Goal: Transaction & Acquisition: Subscribe to service/newsletter

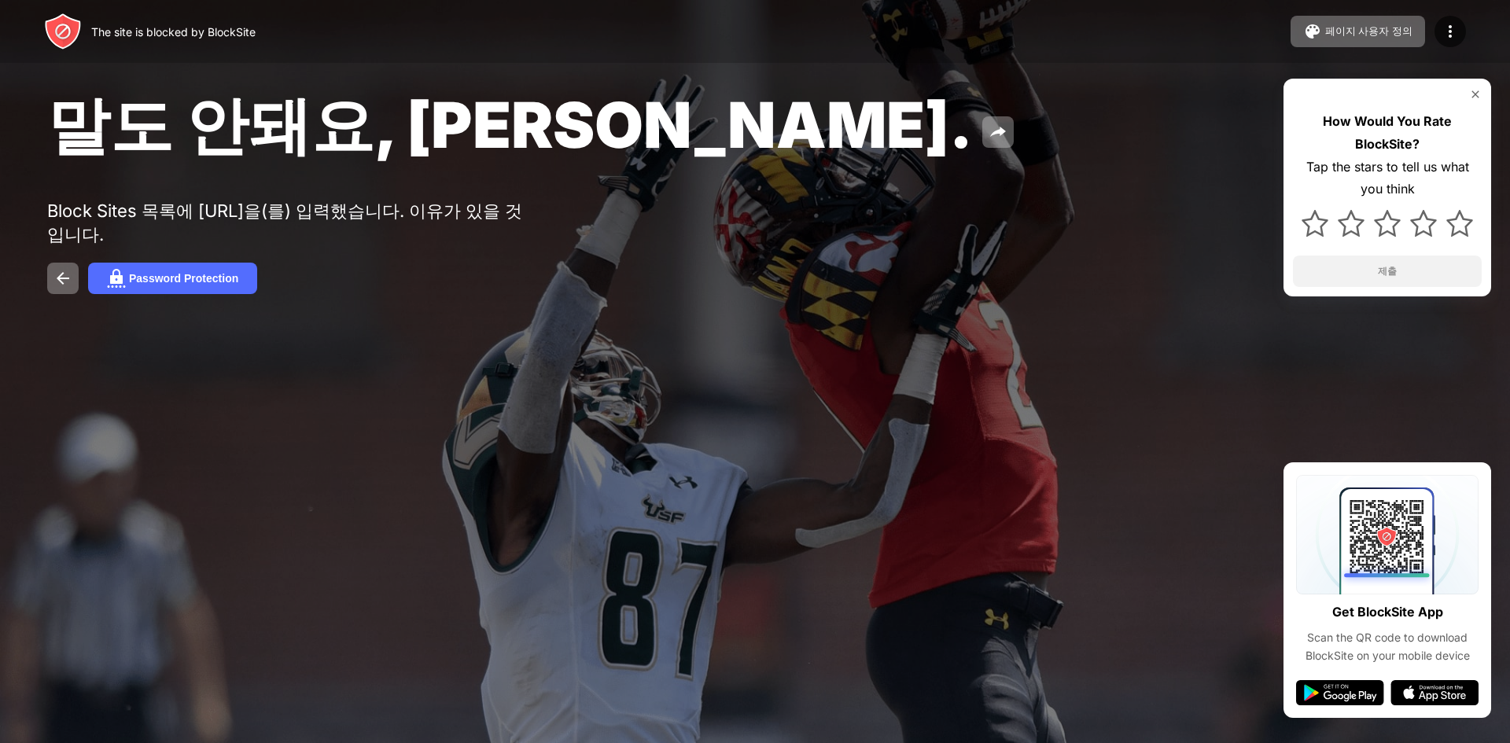
drag, startPoint x: 403, startPoint y: 135, endPoint x: 385, endPoint y: 146, distance: 20.5
click at [403, 135] on span "말도 안돼요, Jose." at bounding box center [510, 125] width 926 height 76
click at [577, 277] on div "Password Protection" at bounding box center [755, 278] width 1416 height 31
click at [74, 36] on img at bounding box center [63, 32] width 38 height 38
click at [124, 33] on div "The site is blocked by BlockSite" at bounding box center [173, 31] width 164 height 13
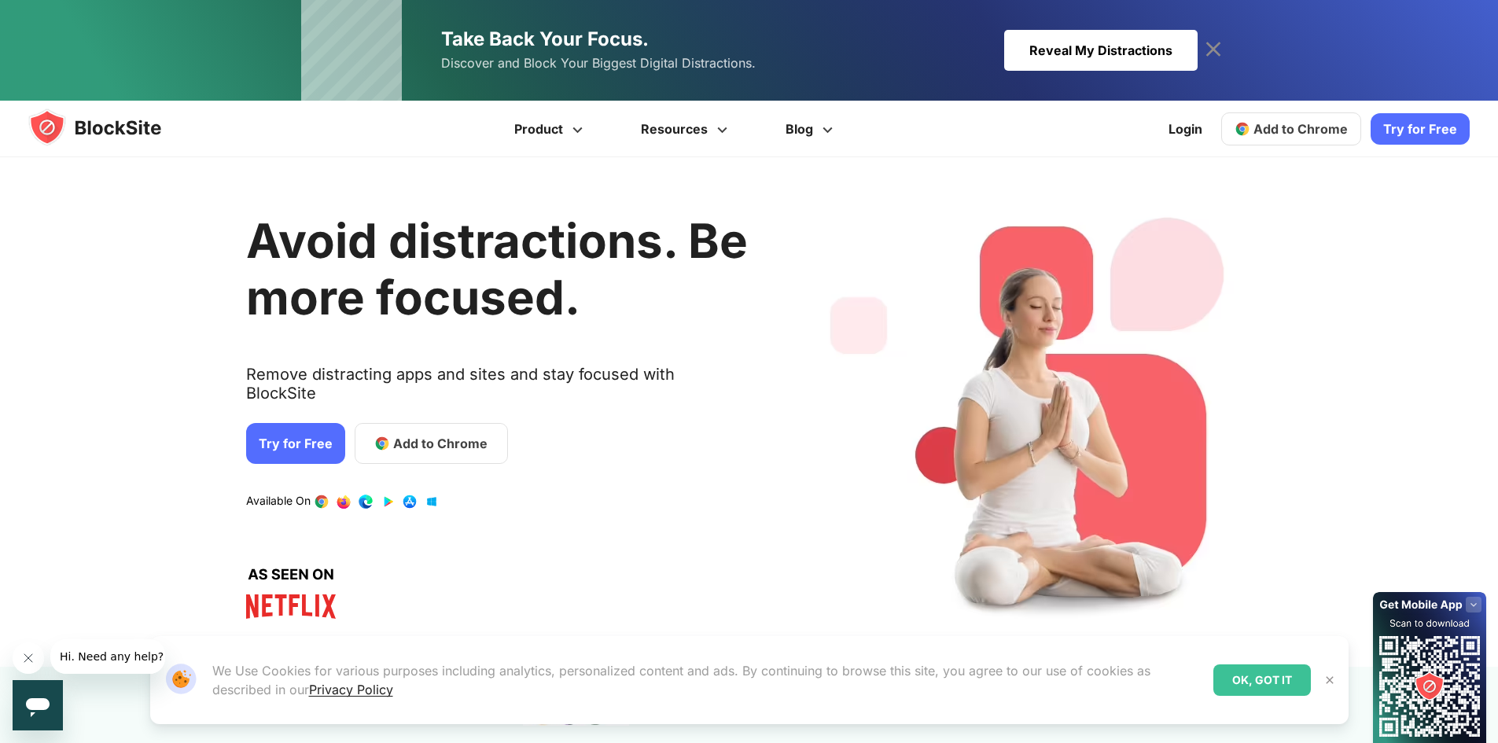
click at [366, 431] on link "Add to Chrome" at bounding box center [431, 443] width 153 height 41
click at [311, 423] on link "Try for Free" at bounding box center [295, 443] width 99 height 41
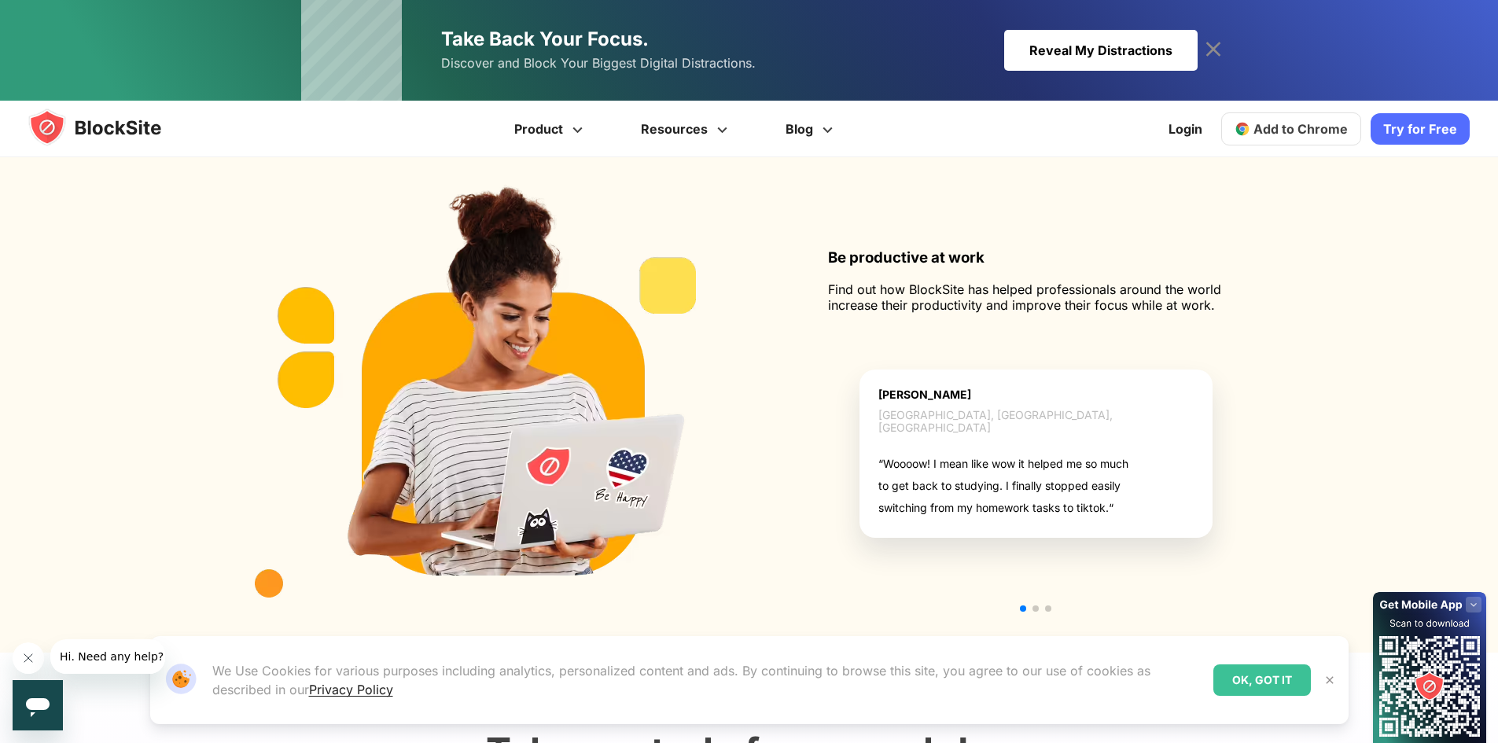
scroll to position [1730, 0]
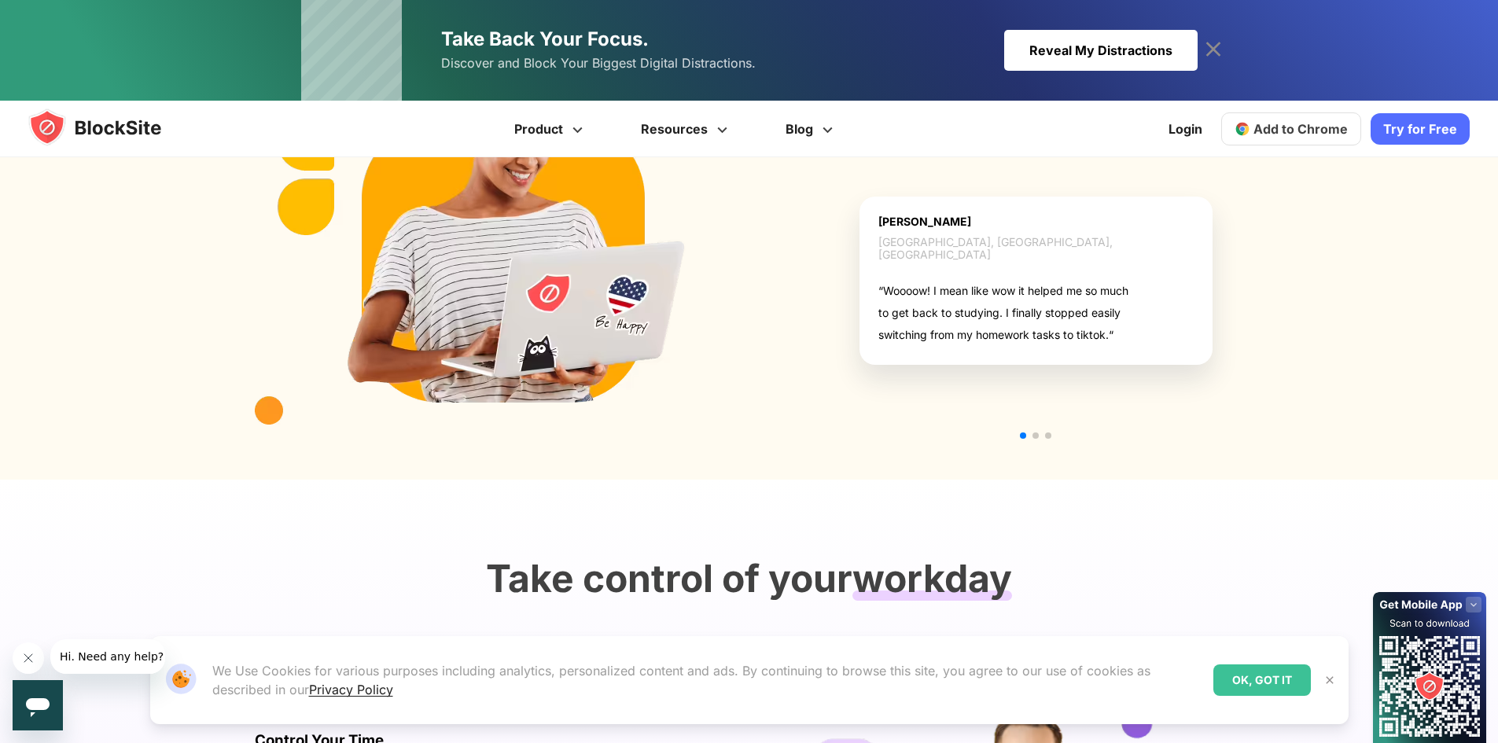
click at [1234, 685] on div "OK, GOT IT" at bounding box center [1263, 680] width 98 height 31
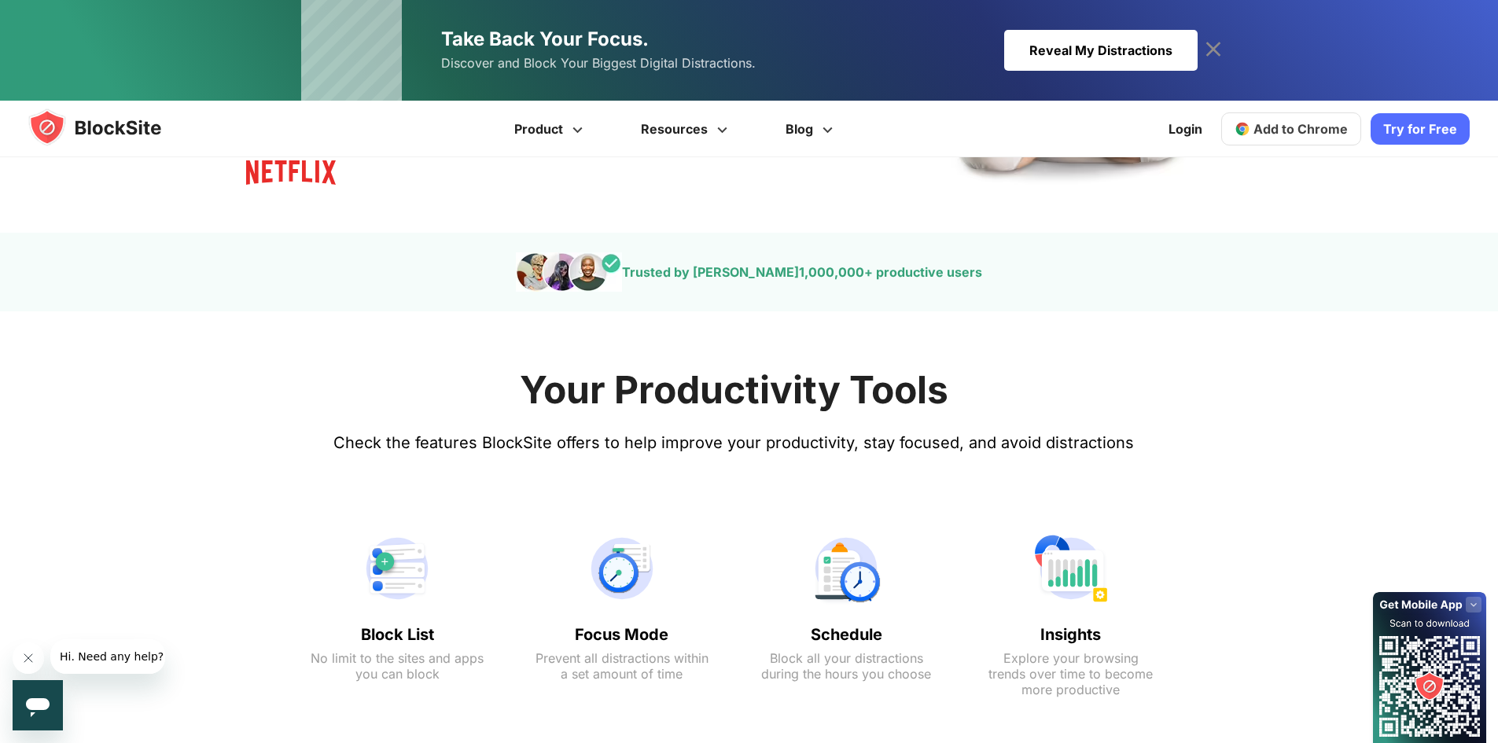
scroll to position [0, 0]
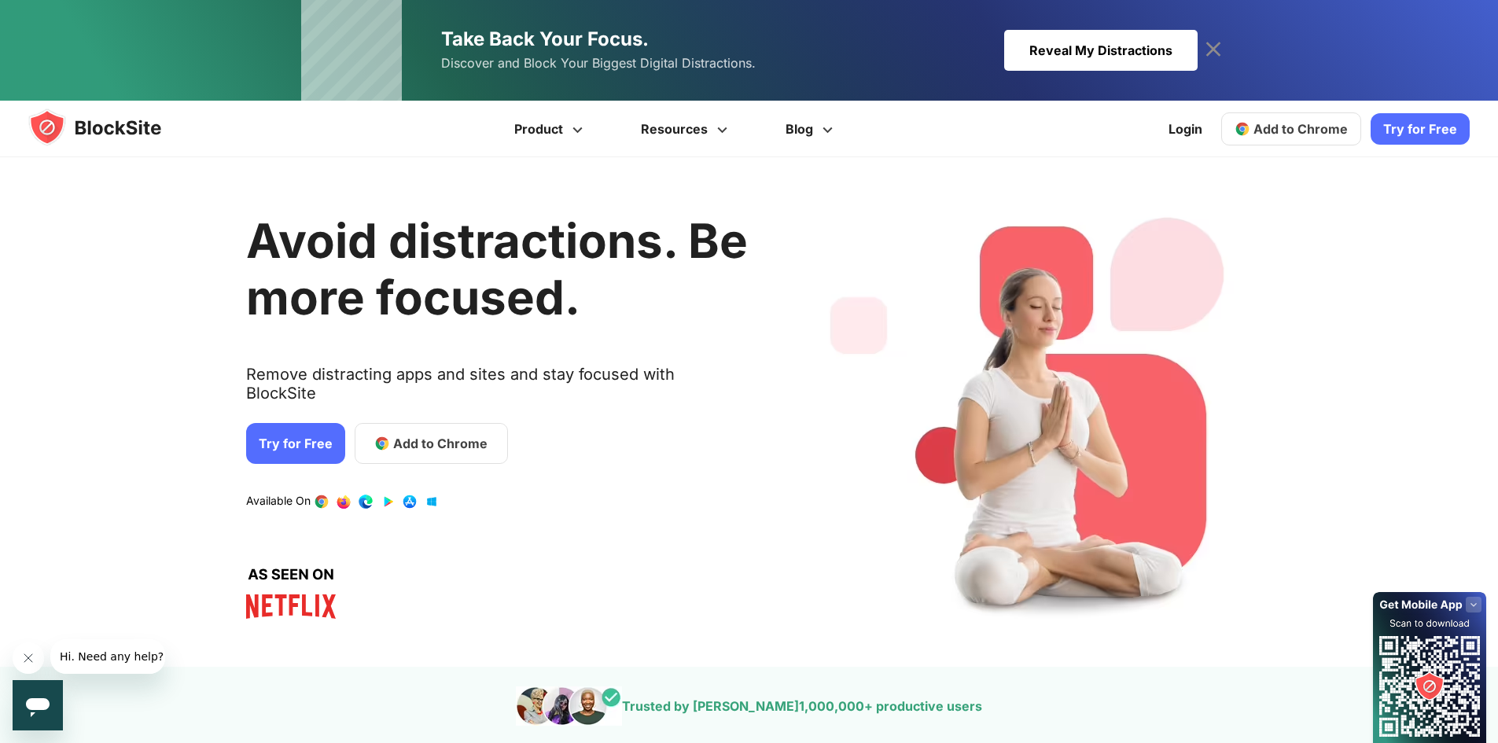
drag, startPoint x: 1163, startPoint y: 542, endPoint x: 1229, endPoint y: 172, distance: 375.7
click at [1217, 41] on icon at bounding box center [1213, 49] width 25 height 25
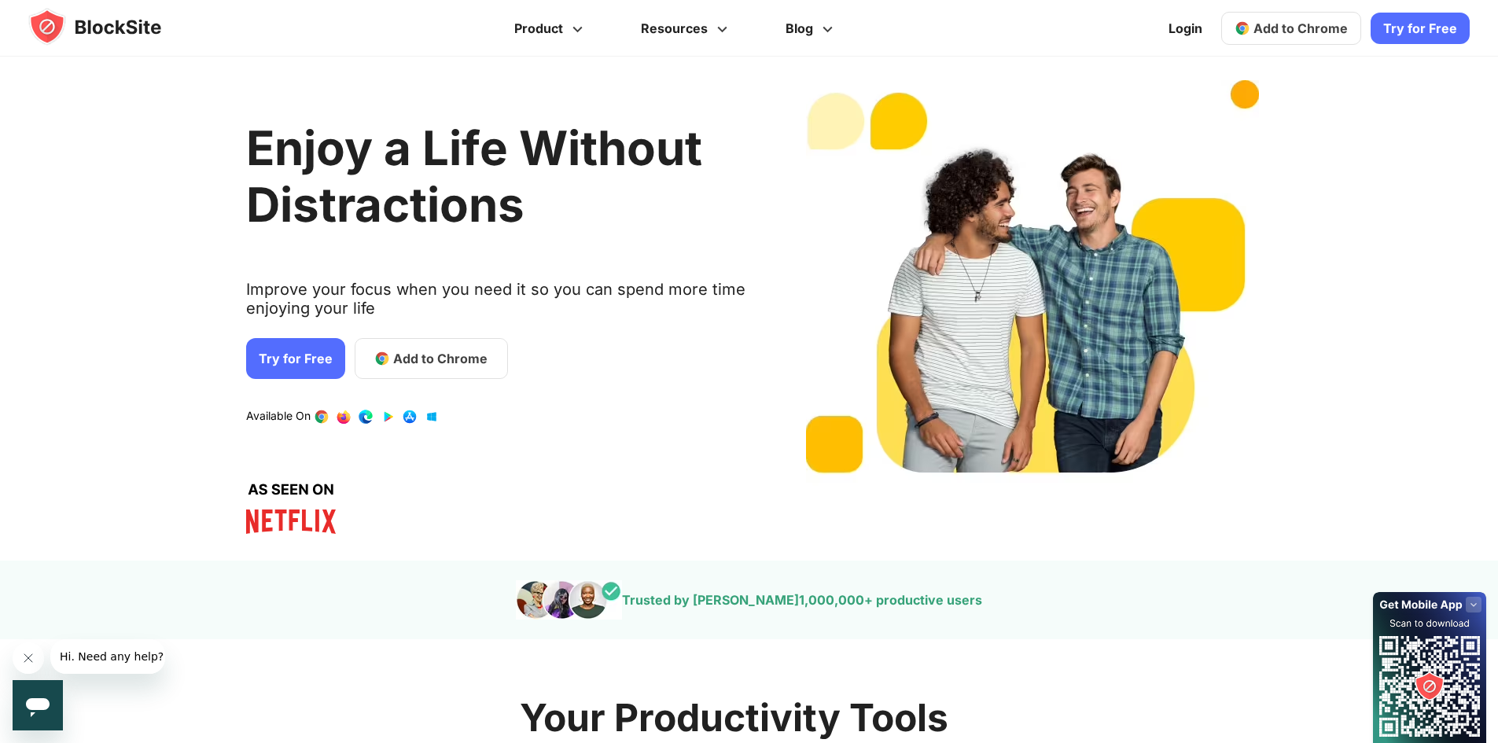
click at [44, 709] on icon "메시징 창 열기" at bounding box center [38, 707] width 24 height 19
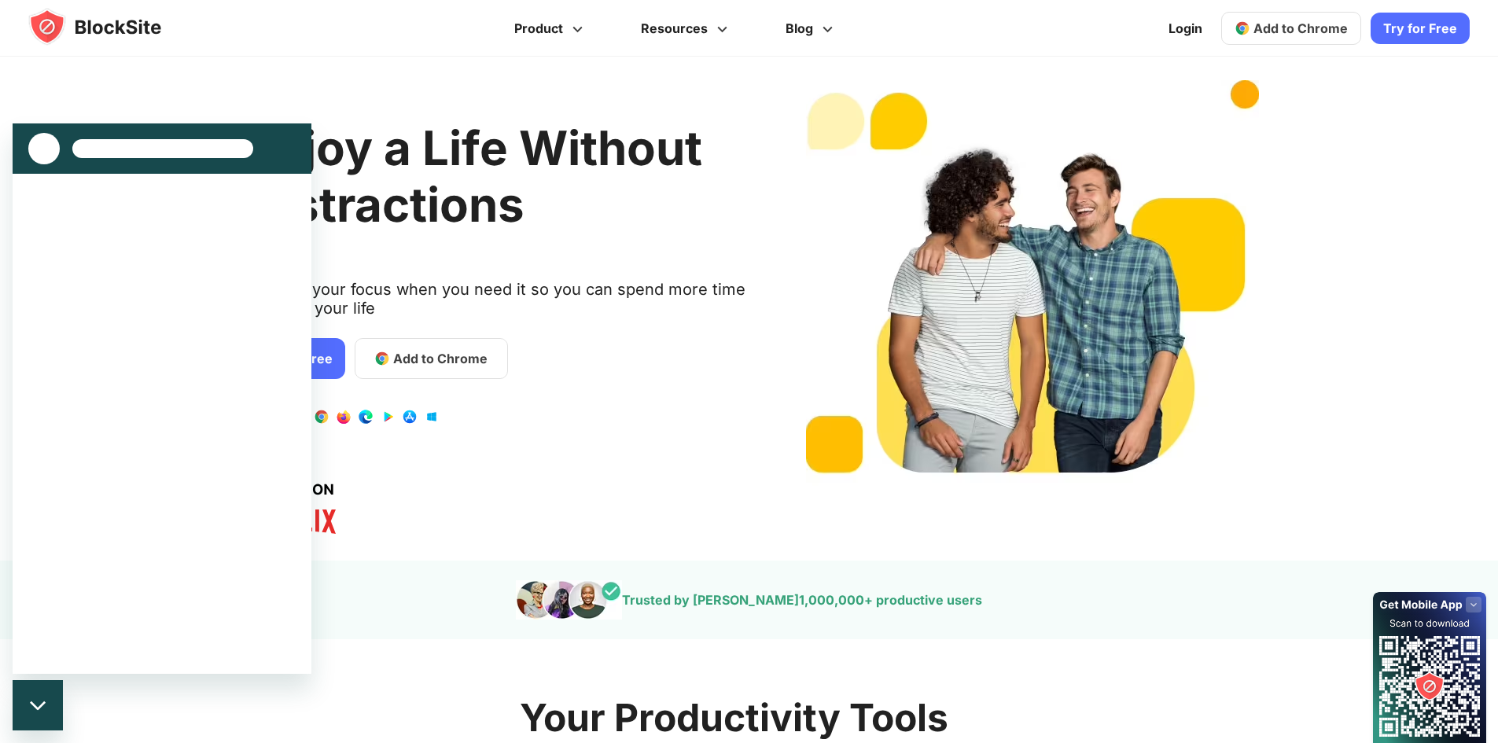
click at [39, 701] on icon "메시징 창 닫기" at bounding box center [38, 706] width 17 height 10
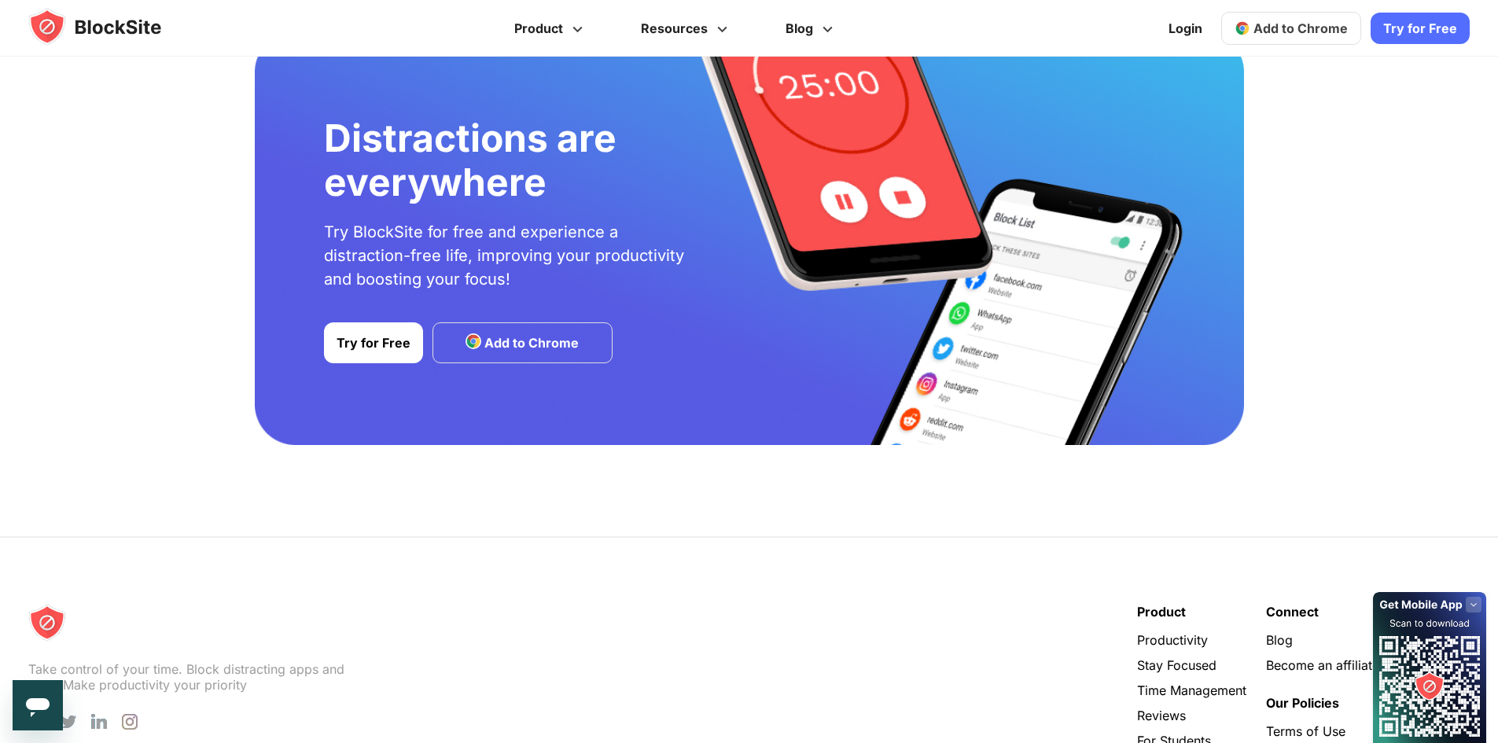
scroll to position [2753, 0]
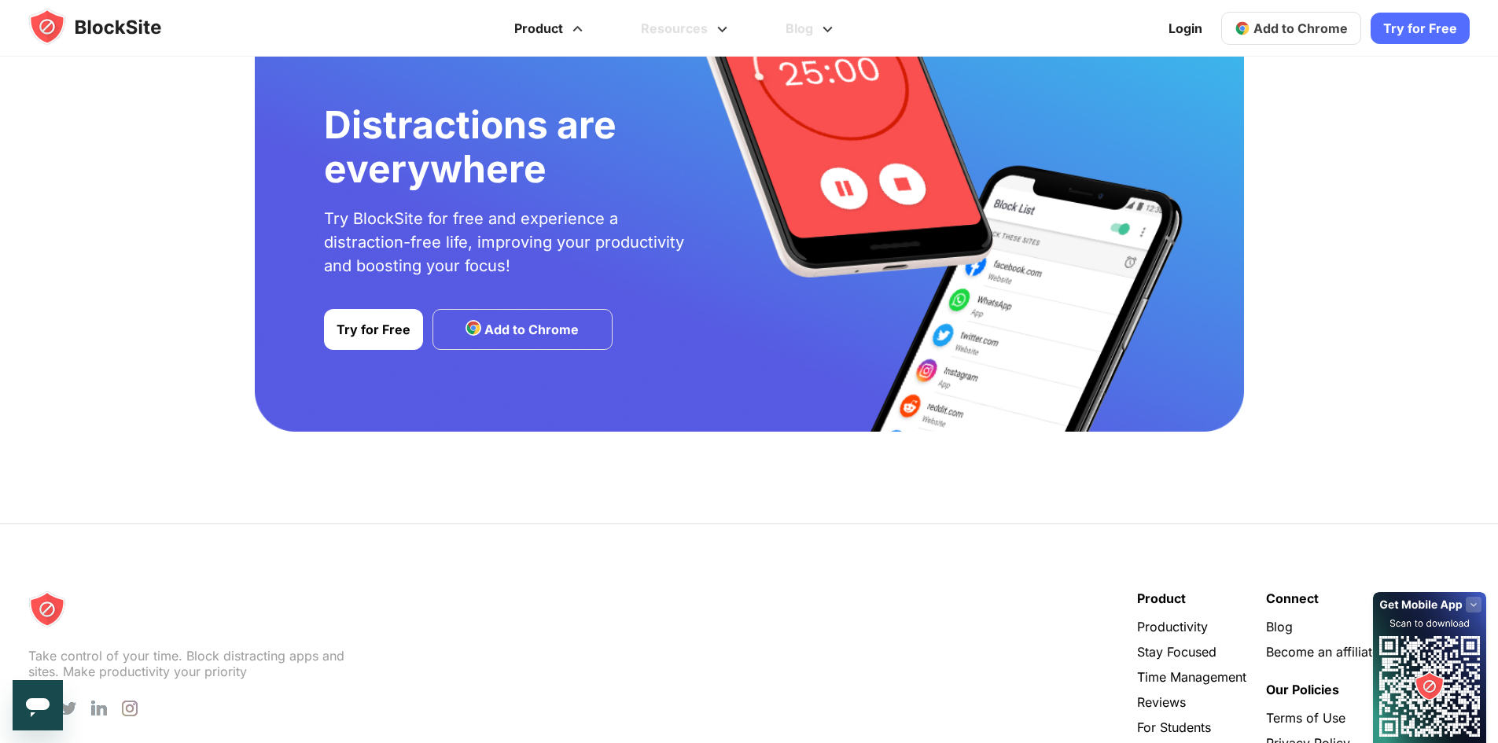
click at [578, 27] on span at bounding box center [578, 23] width 20 height 19
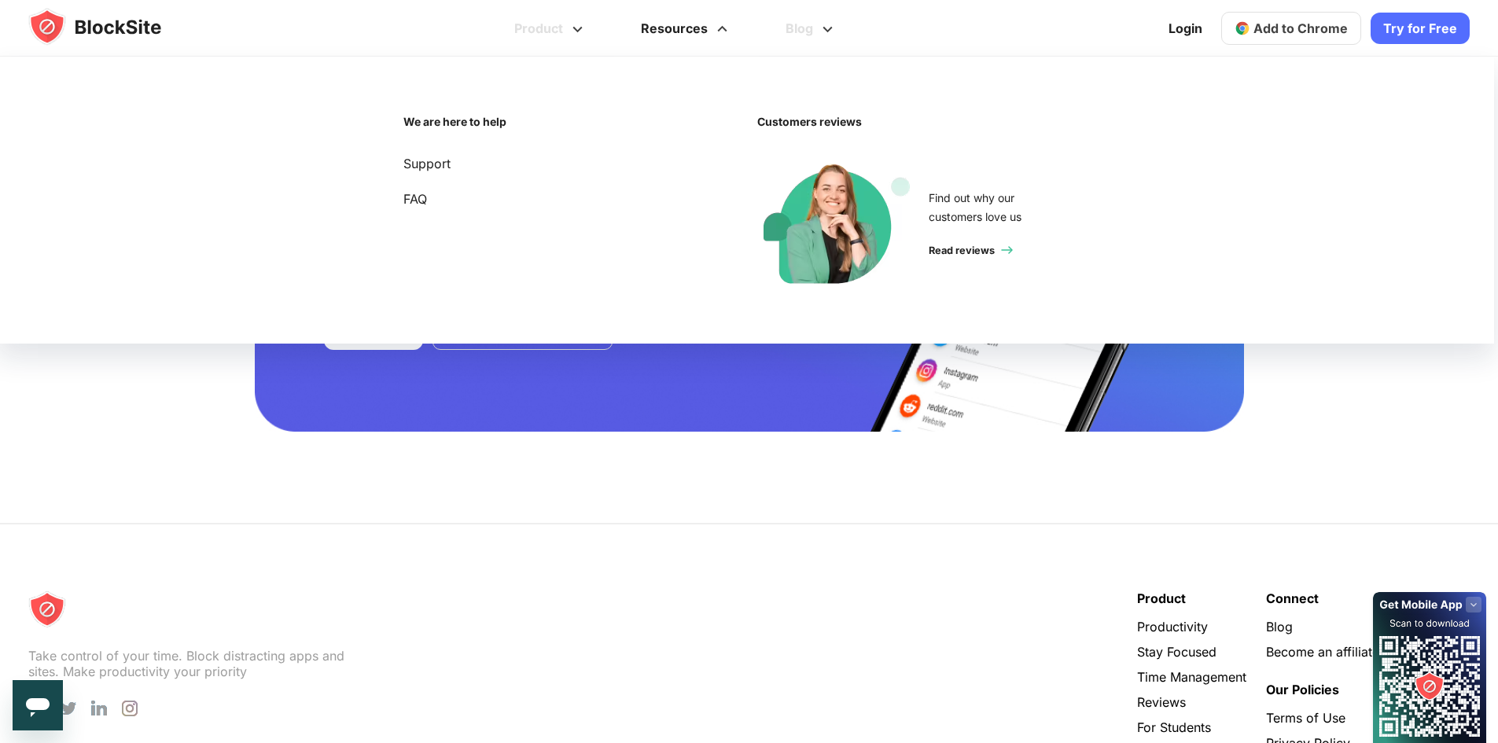
click at [719, 30] on span at bounding box center [723, 23] width 20 height 19
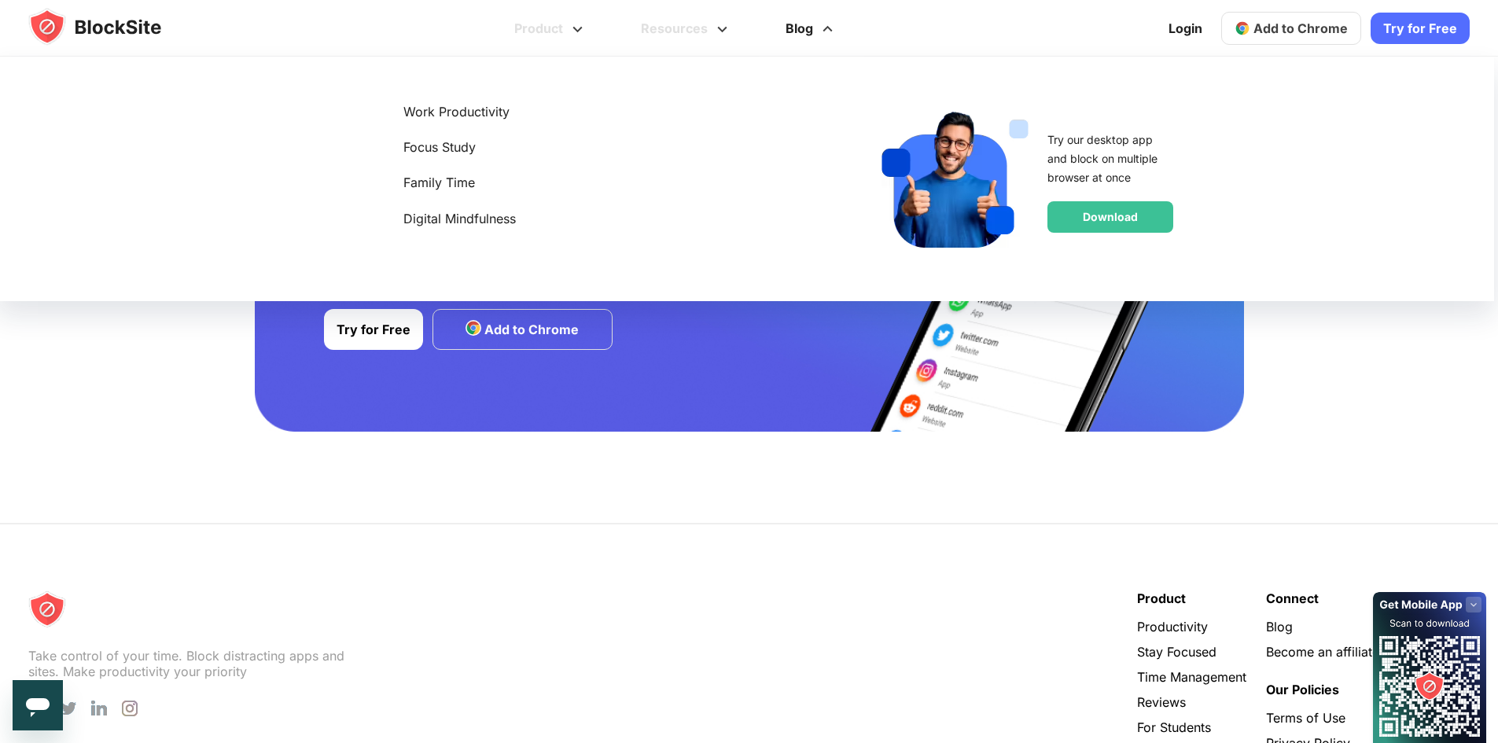
click at [803, 27] on link "Blog" at bounding box center [811, 28] width 105 height 57
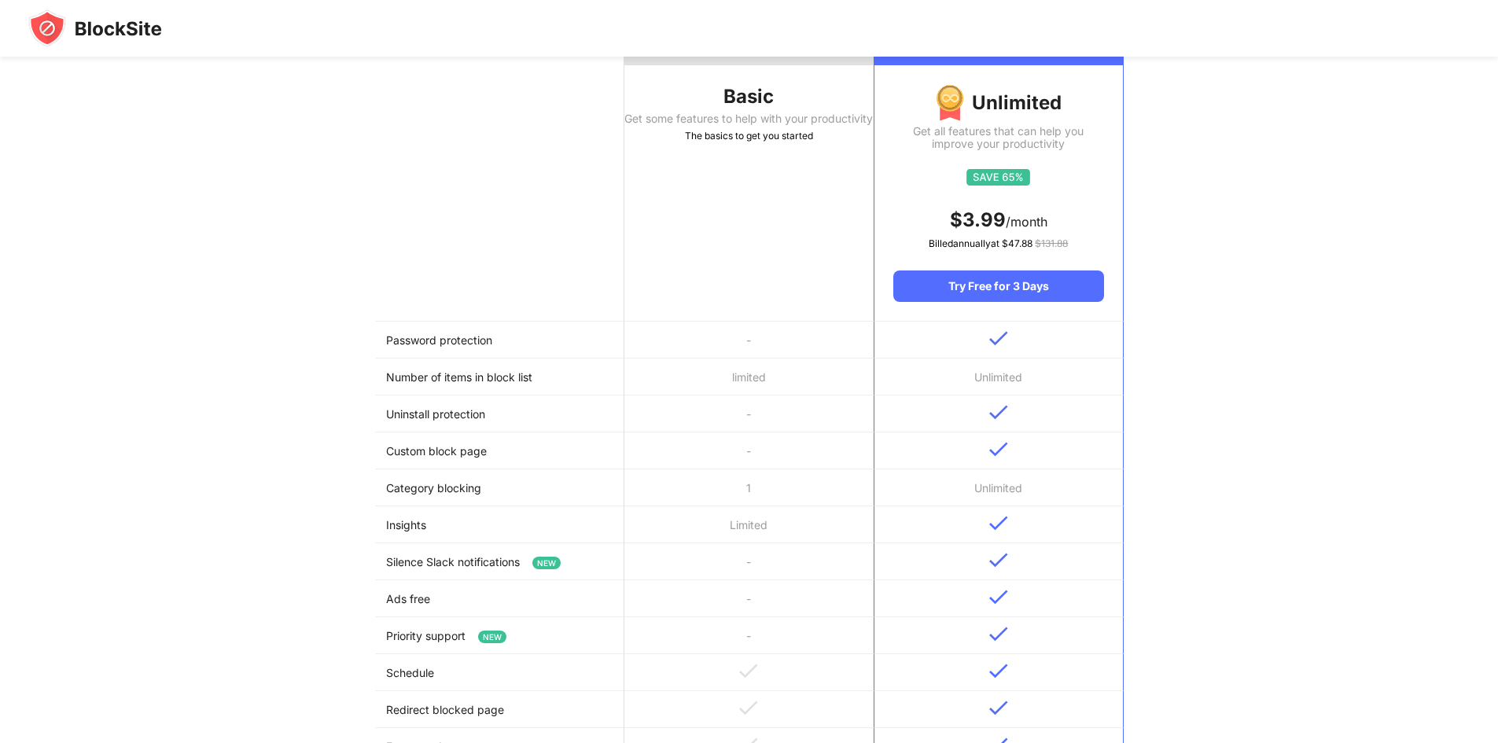
scroll to position [161, 0]
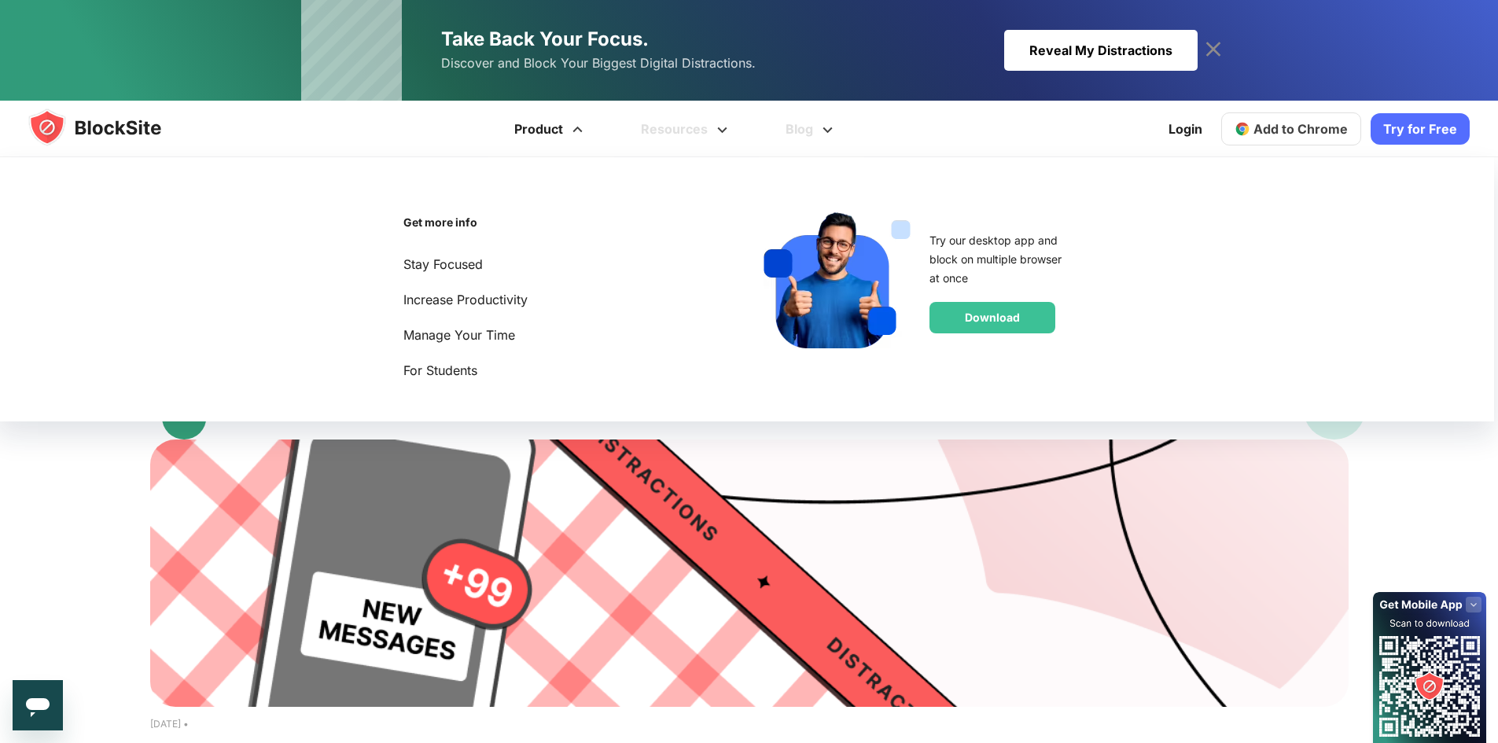
click at [546, 123] on link "Product" at bounding box center [551, 129] width 127 height 57
click at [556, 139] on link "Product" at bounding box center [551, 129] width 127 height 57
